Goal: Obtain resource: Obtain resource

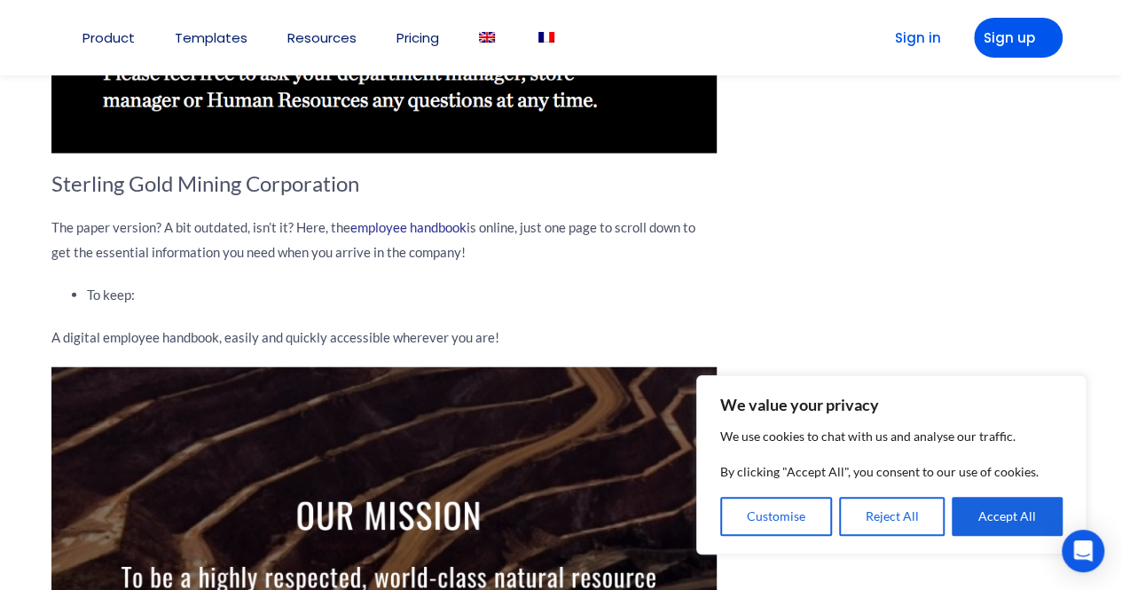
scroll to position [5476, 0]
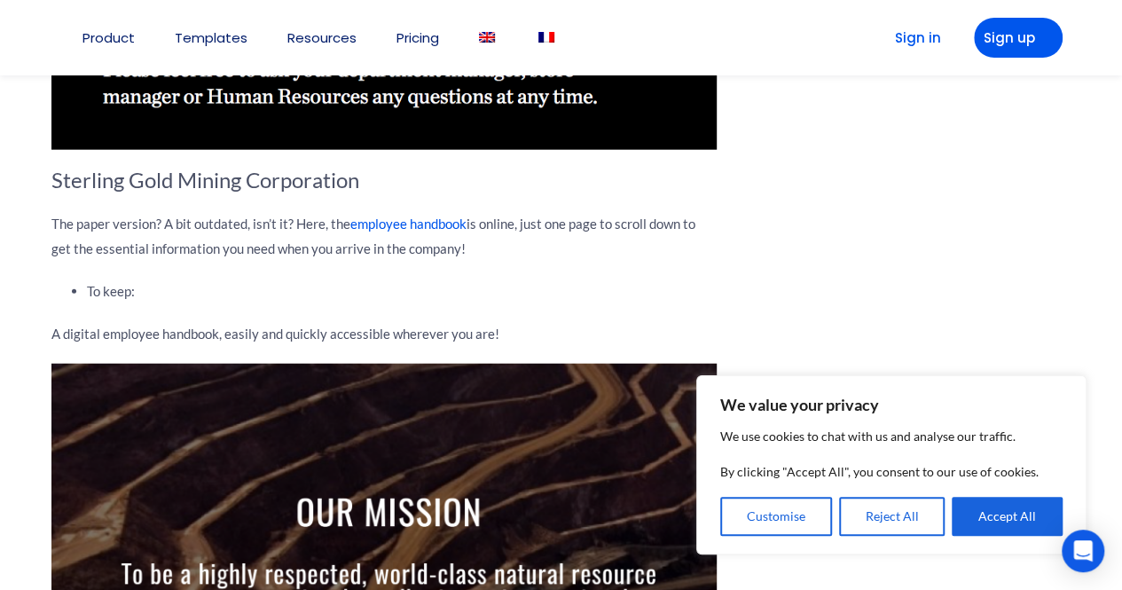
click at [420, 220] on link "employee handbook" at bounding box center [408, 224] width 116 height 16
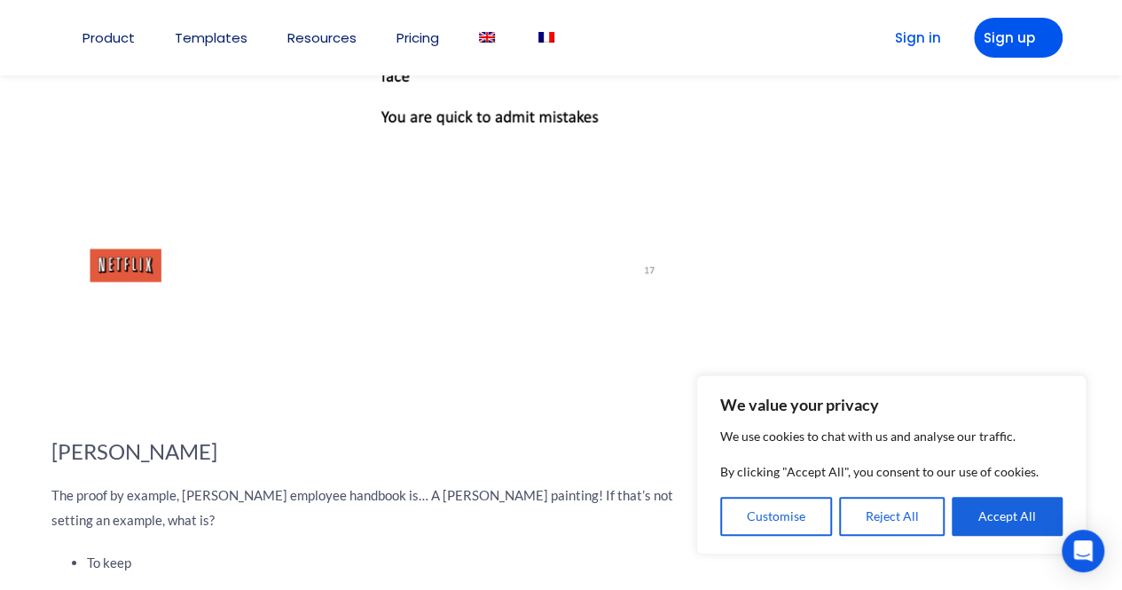
scroll to position [5885, 0]
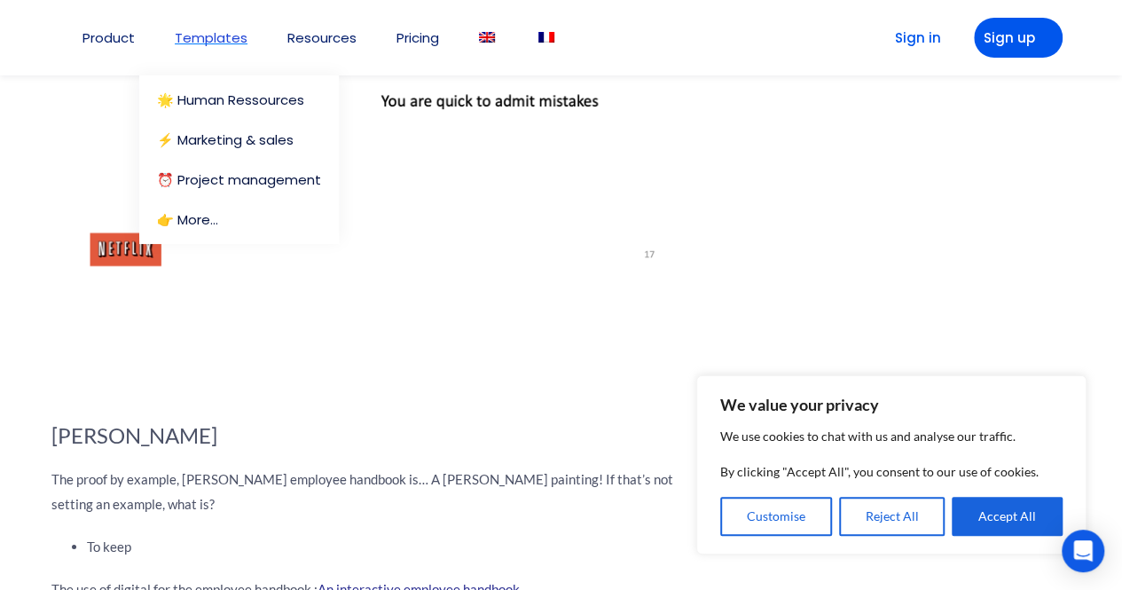
click at [222, 32] on link "Templates" at bounding box center [211, 37] width 73 height 13
click at [245, 100] on link "🌟 Human Ressources" at bounding box center [243, 99] width 173 height 13
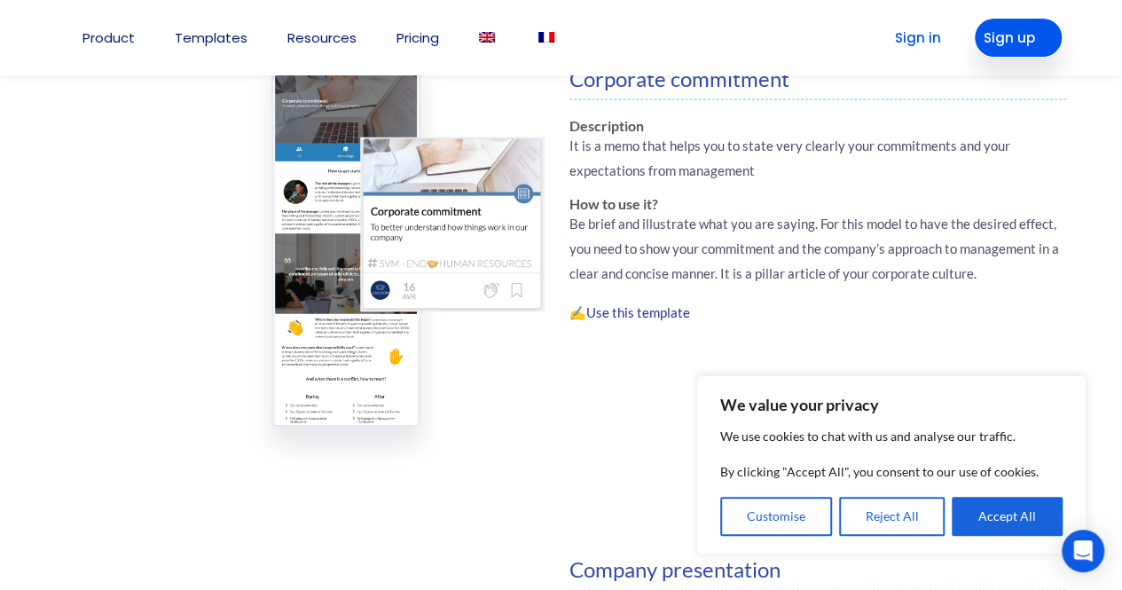
scroll to position [1700, 0]
